Goal: Navigation & Orientation: Go to known website

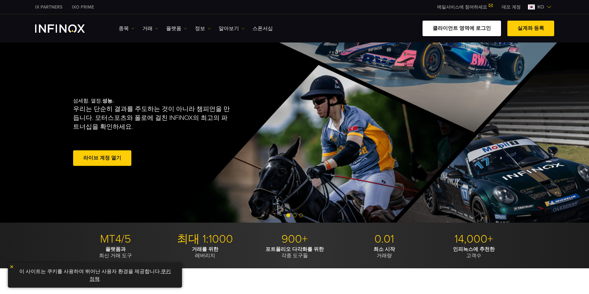
click at [492, 33] on link "클라이언트 영역에 로그인" at bounding box center [462, 29] width 79 height 16
